Goal: Task Accomplishment & Management: Manage account settings

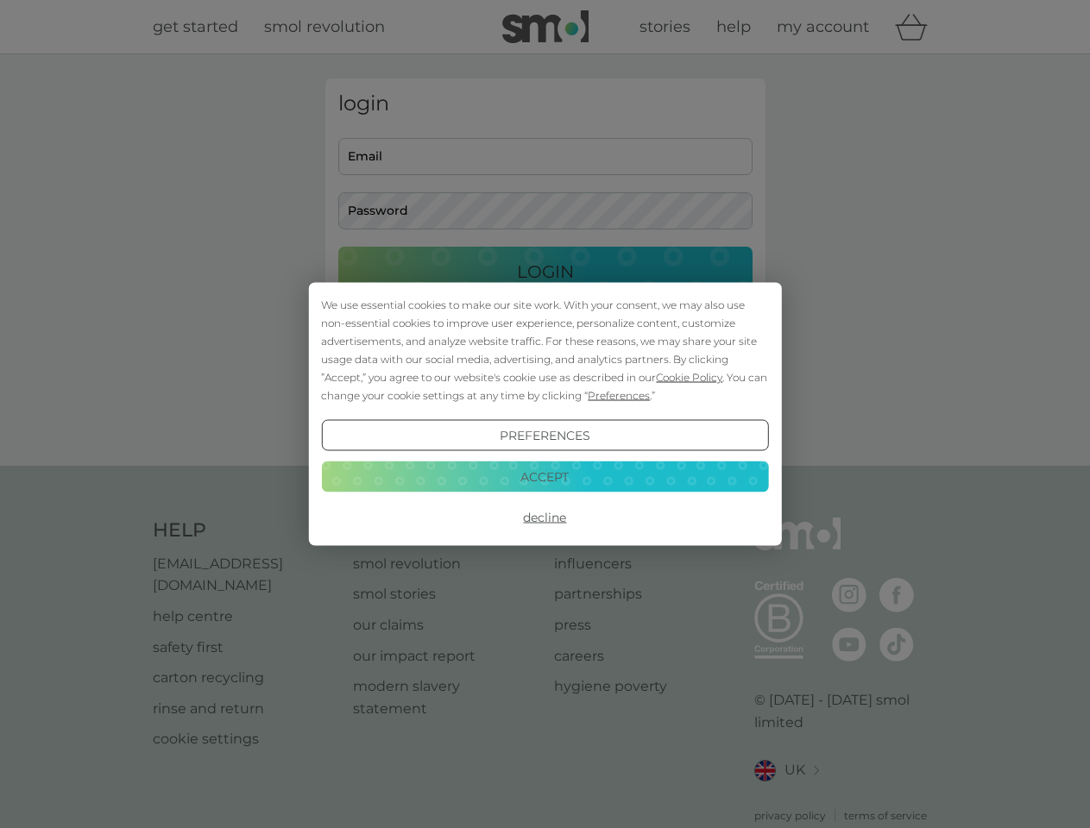
click at [690, 377] on span "Cookie Policy" at bounding box center [689, 377] width 66 height 13
click at [617, 395] on div "login Email Password Login ● ● ● ● ● ● ● ● ● ● ● ● ● ● ● ● ● ● ● ● ● ● ● ● ● ● …" at bounding box center [545, 260] width 440 height 363
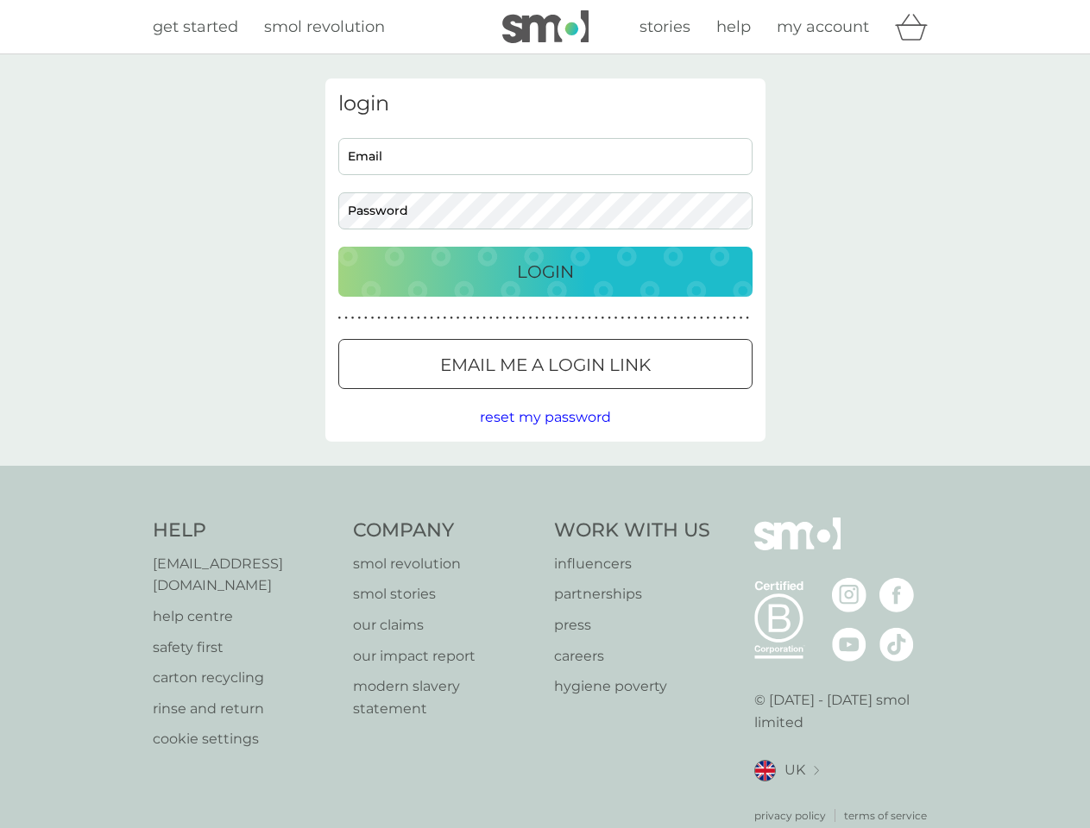
click at [545, 436] on div "login Email Password Login ● ● ● ● ● ● ● ● ● ● ● ● ● ● ● ● ● ● ● ● ● ● ● ● ● ● …" at bounding box center [545, 260] width 440 height 363
click at [545, 518] on div "Help [EMAIL_ADDRESS][DOMAIN_NAME] help centre safety first carton recycling rin…" at bounding box center [545, 671] width 785 height 306
click at [545, 476] on div "Help [EMAIL_ADDRESS][DOMAIN_NAME] help centre safety first carton recycling rin…" at bounding box center [545, 671] width 1090 height 410
